Goal: Transaction & Acquisition: Download file/media

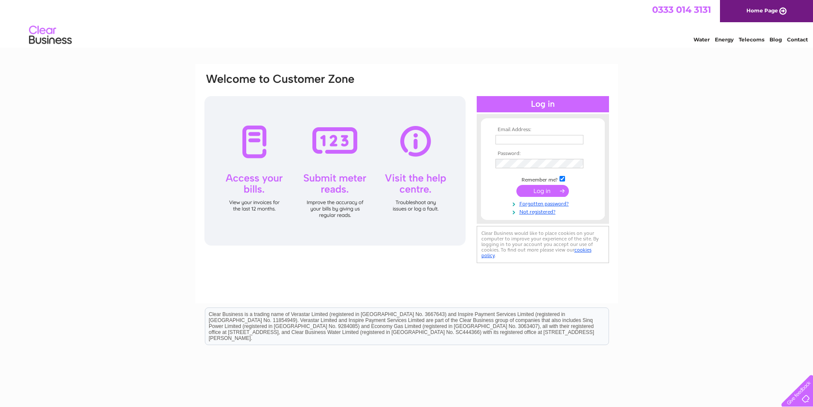
type input "accounts@ramtubulars.co.uk"
click at [547, 195] on input "submit" at bounding box center [542, 191] width 52 height 12
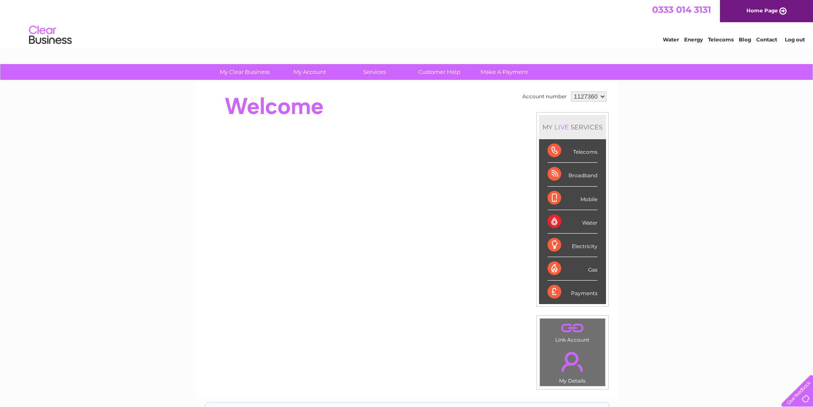
click at [558, 227] on div "Water" at bounding box center [572, 221] width 50 height 23
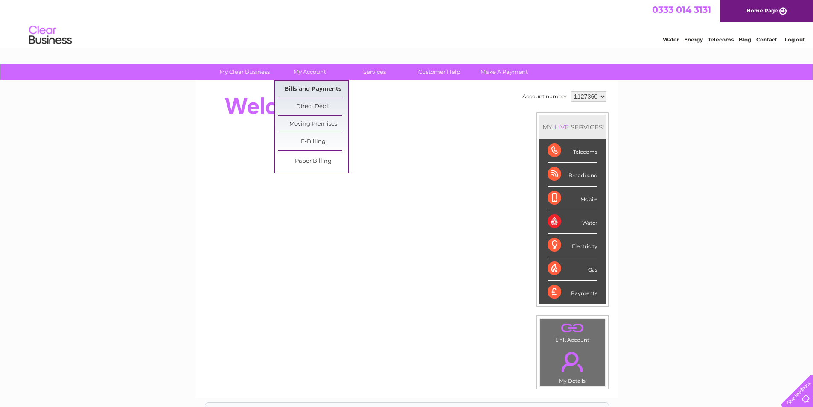
click at [326, 92] on link "Bills and Payments" at bounding box center [313, 89] width 70 height 17
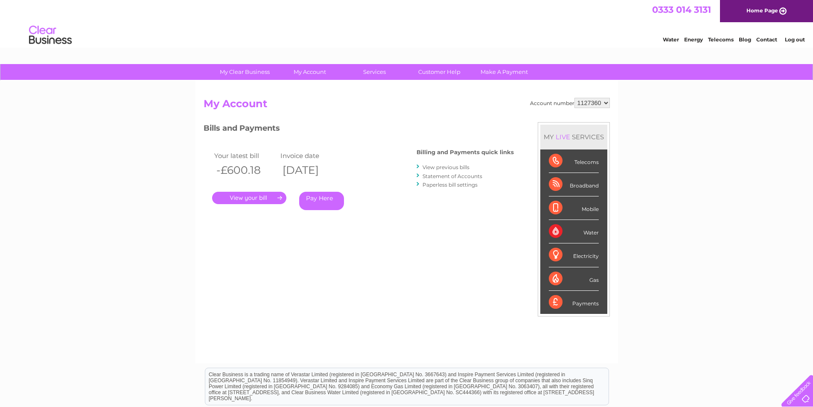
click at [604, 104] on select "1127360 1127362 1127363 1154304" at bounding box center [591, 103] width 35 height 10
select select "1127363"
click at [575, 98] on select "1127360 1127362 1127363 1154304" at bounding box center [591, 103] width 35 height 10
click at [229, 196] on link "." at bounding box center [249, 198] width 74 height 12
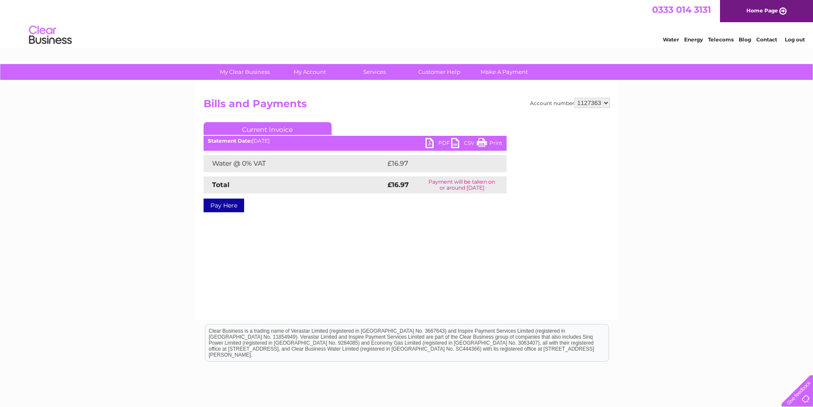
click at [433, 144] on link "PDF" at bounding box center [438, 144] width 26 height 12
click at [591, 105] on select "1127360 1127362 1127363 1154304" at bounding box center [591, 103] width 35 height 10
select select "1127362"
click at [575, 98] on select "1127360 1127362 1127363 1154304" at bounding box center [591, 103] width 35 height 10
click at [434, 141] on link "PDF" at bounding box center [438, 144] width 26 height 12
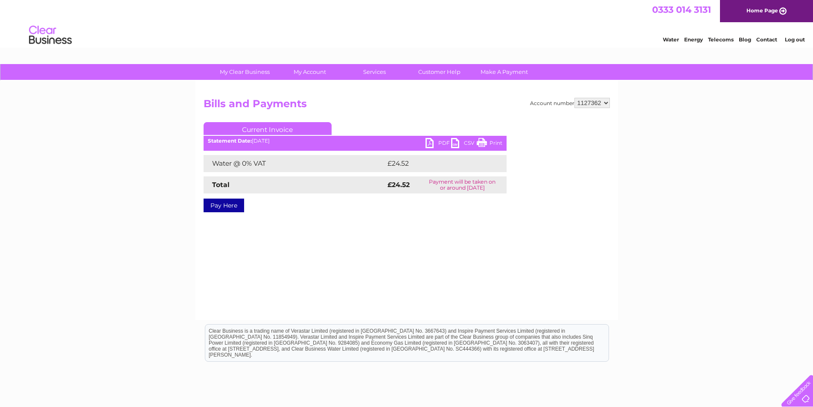
click at [605, 104] on select "1127360 1127362 1127363 1154304" at bounding box center [591, 103] width 35 height 10
select select "1154304"
click at [575, 98] on select "1127360 1127362 1127363 1154304" at bounding box center [591, 103] width 35 height 10
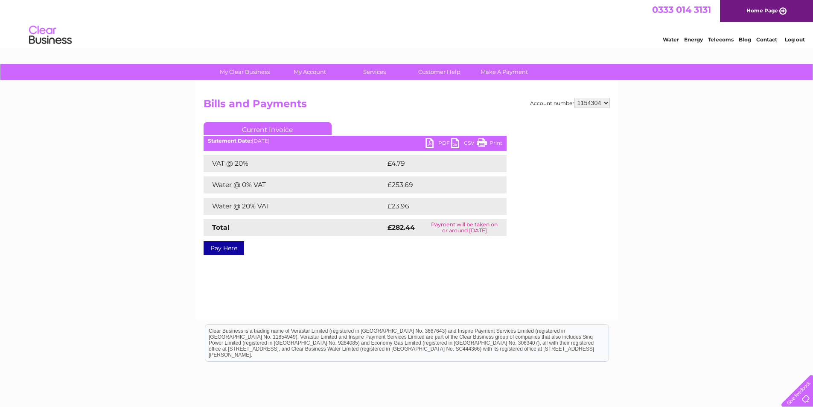
click at [435, 138] on link "PDF" at bounding box center [438, 144] width 26 height 12
